Goal: Task Accomplishment & Management: Manage account settings

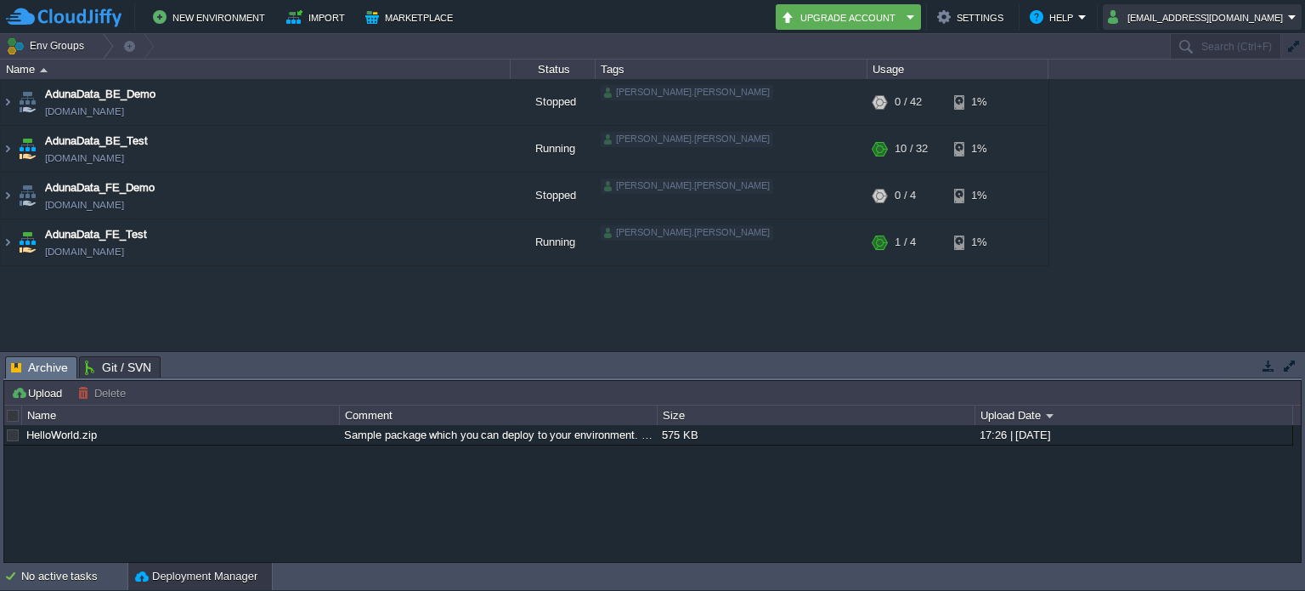
click at [1267, 25] on button "[EMAIL_ADDRESS][DOMAIN_NAME]" at bounding box center [1198, 17] width 180 height 20
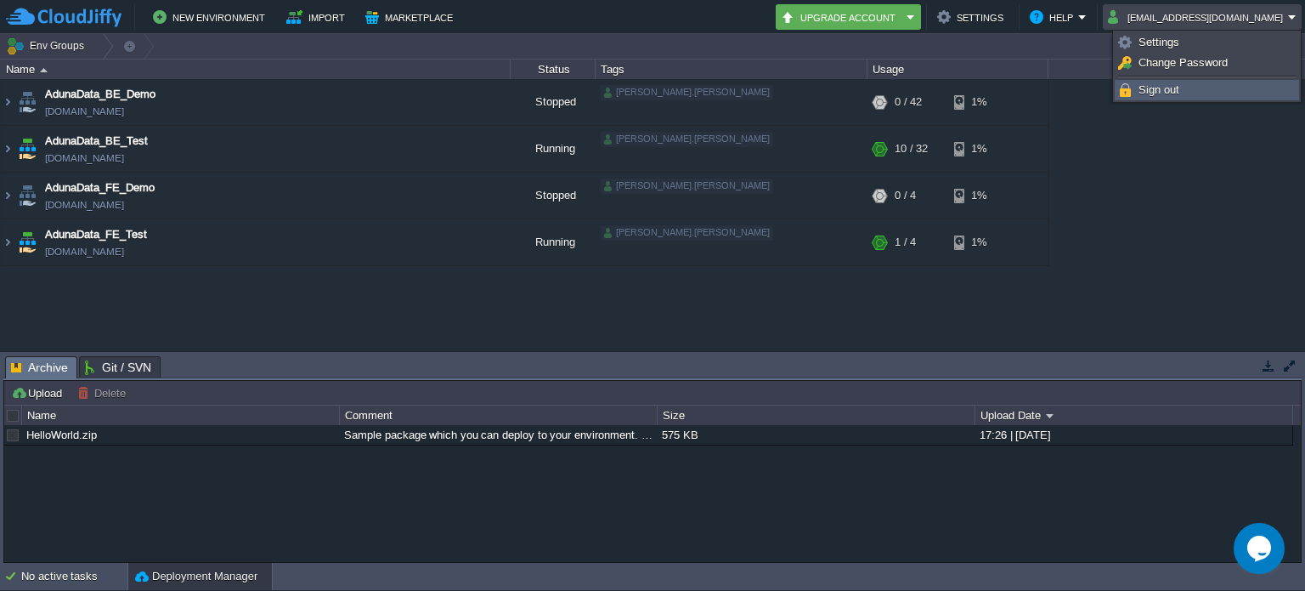
click at [1193, 82] on link "Sign out" at bounding box center [1207, 90] width 183 height 19
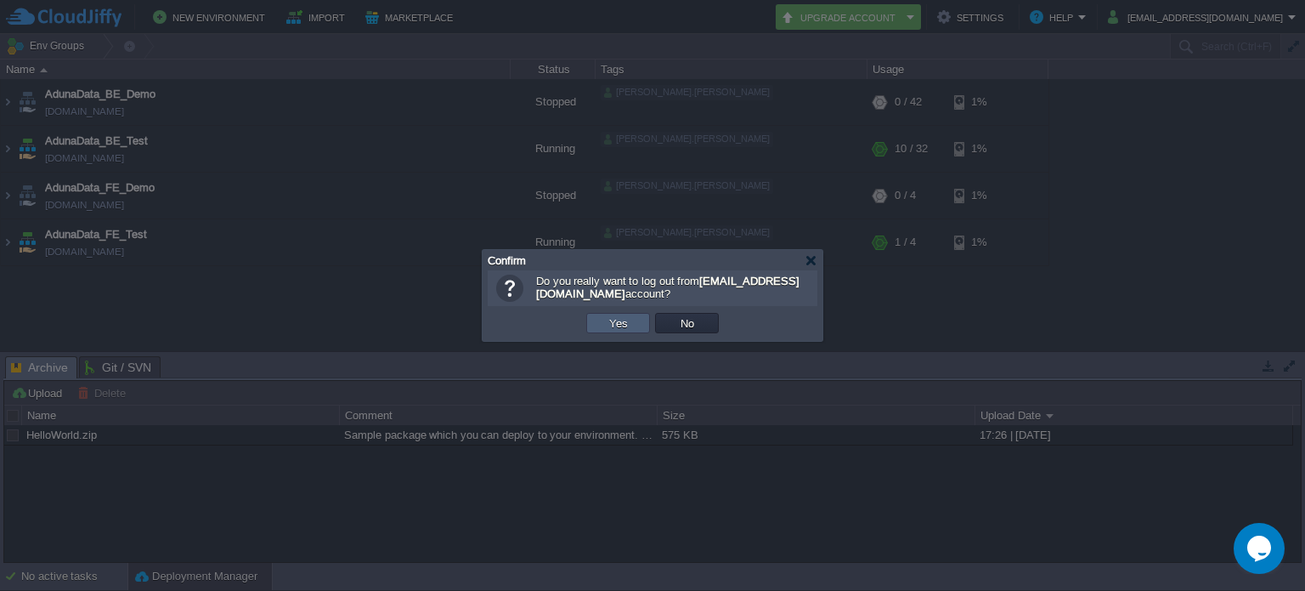
click at [631, 325] on td "Yes" at bounding box center [618, 323] width 64 height 20
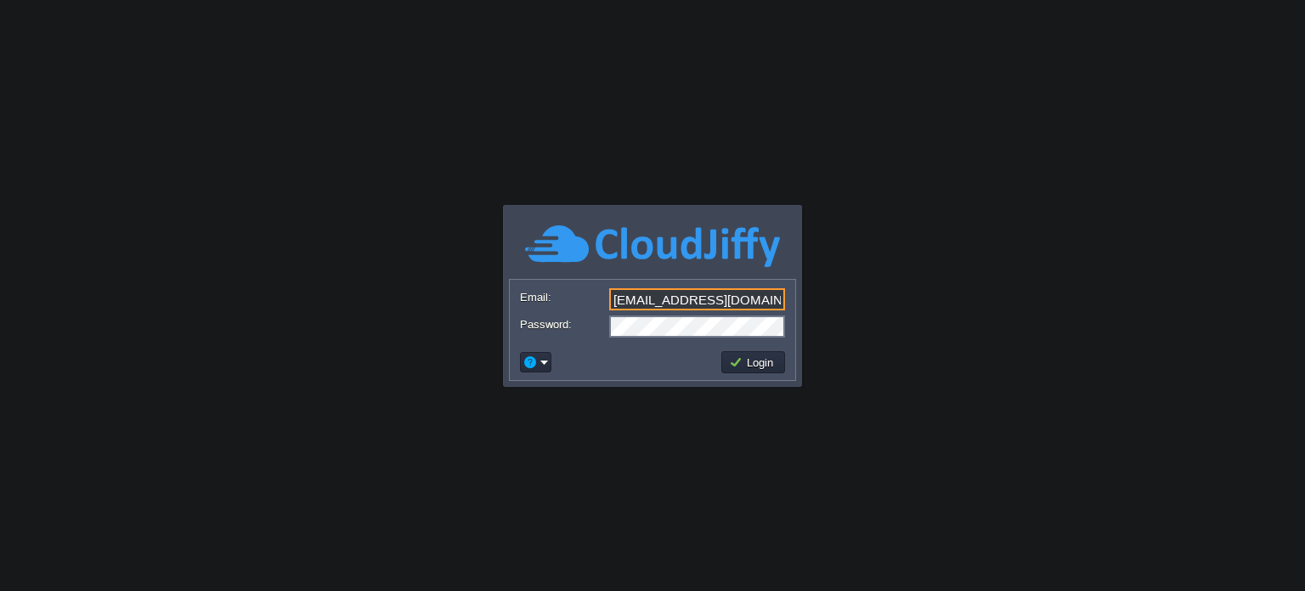
click at [771, 304] on input "[EMAIL_ADDRESS][DOMAIN_NAME]" at bounding box center [697, 299] width 176 height 22
type input "anand.sonawane@aetherti.com"
click at [752, 357] on button "Login" at bounding box center [753, 361] width 49 height 15
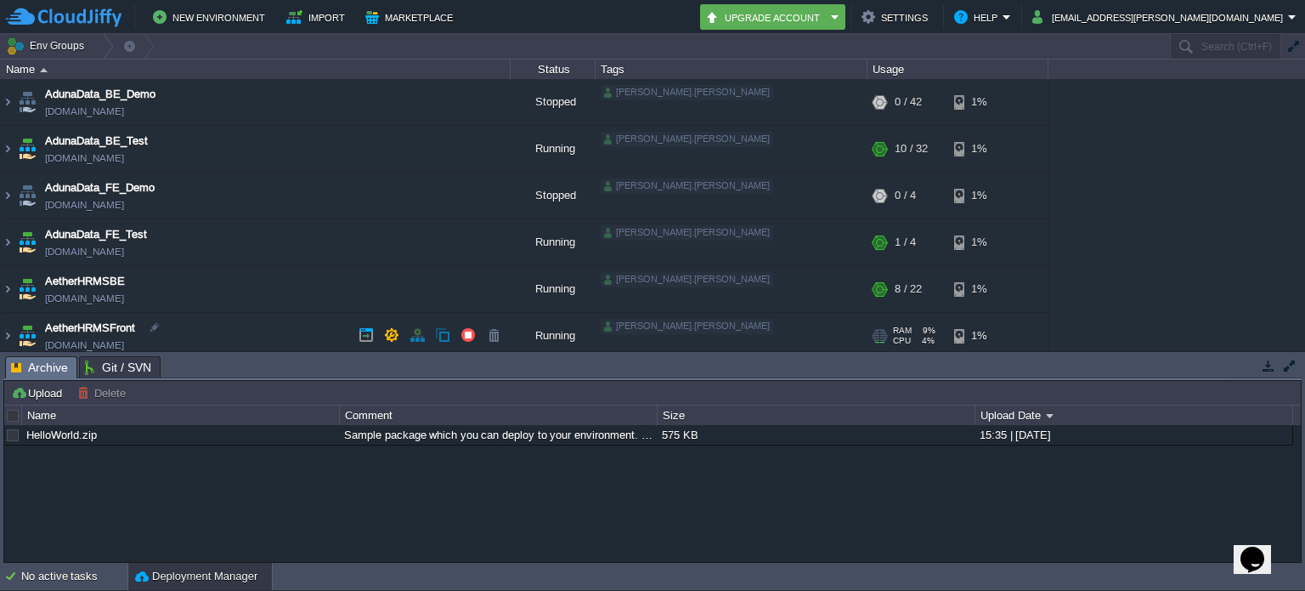
scroll to position [46, 0]
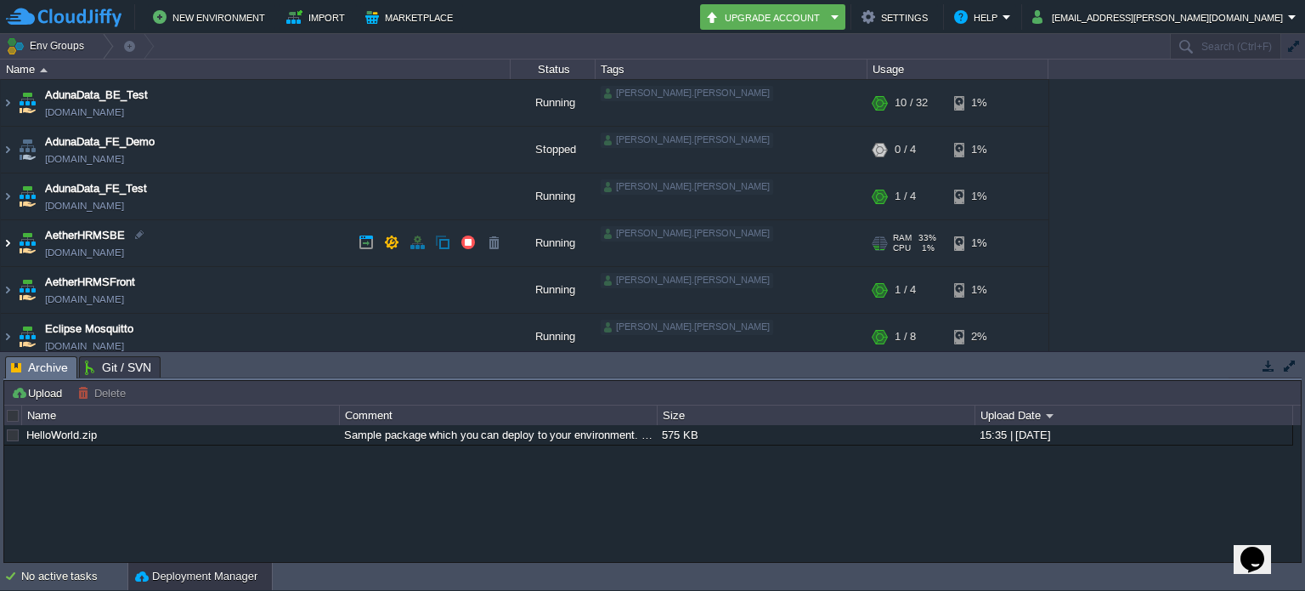
click at [3, 247] on img at bounding box center [8, 243] width 14 height 46
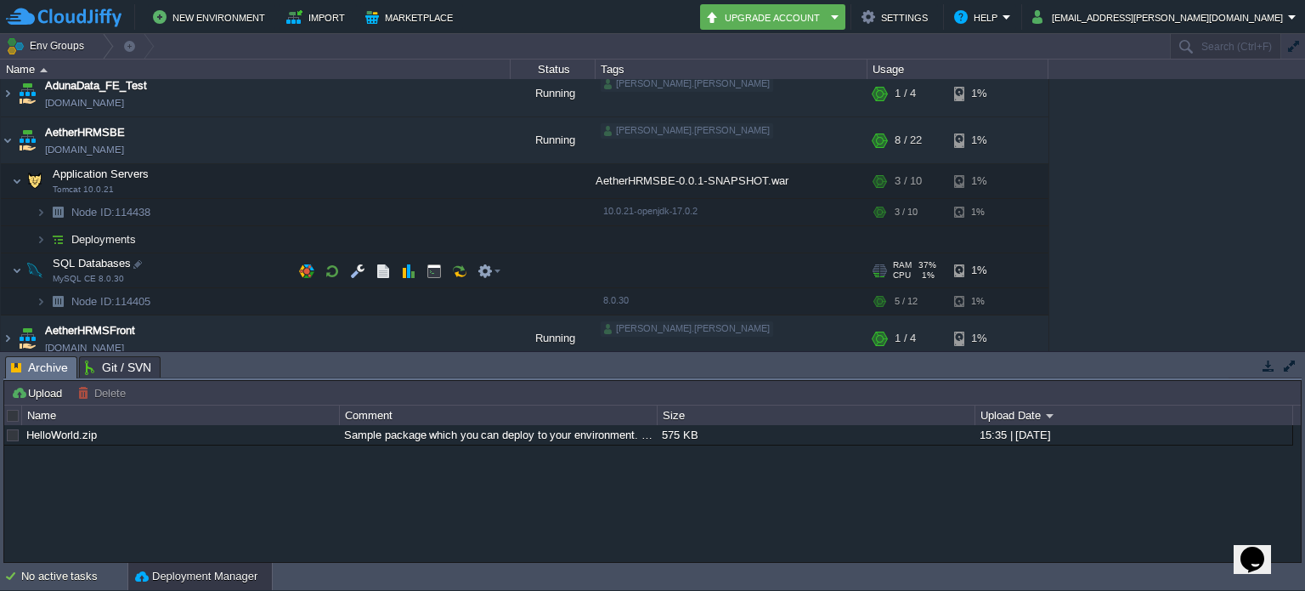
scroll to position [152, 0]
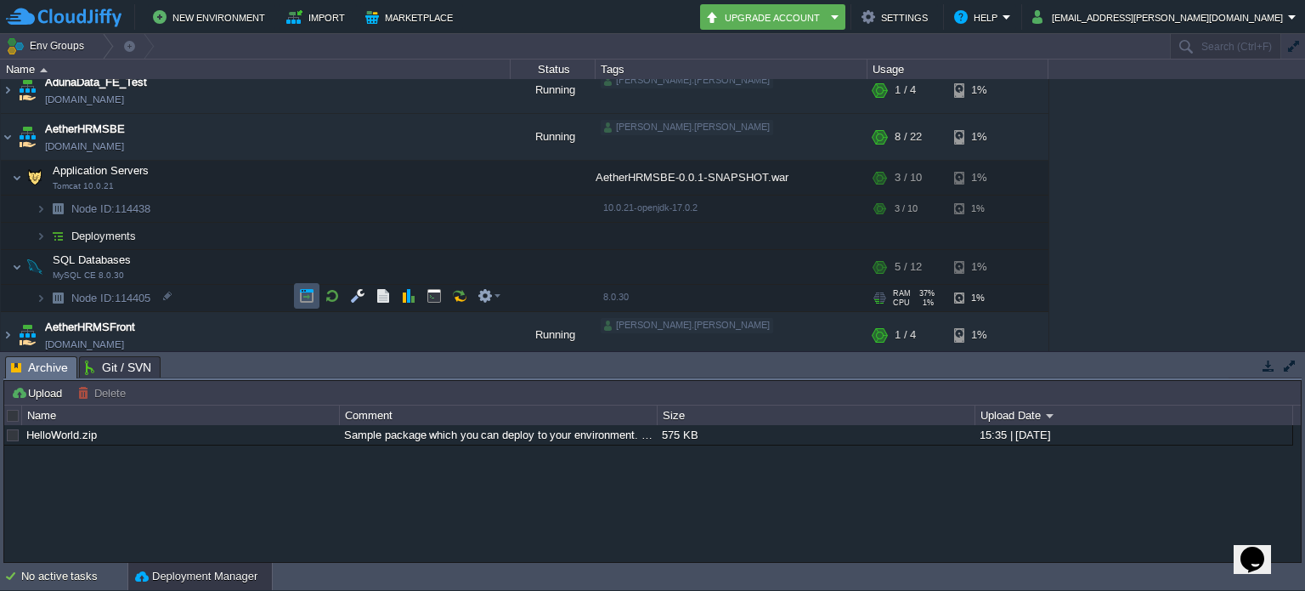
click at [307, 302] on button "button" at bounding box center [306, 295] width 15 height 15
